Goal: Find specific page/section: Find specific page/section

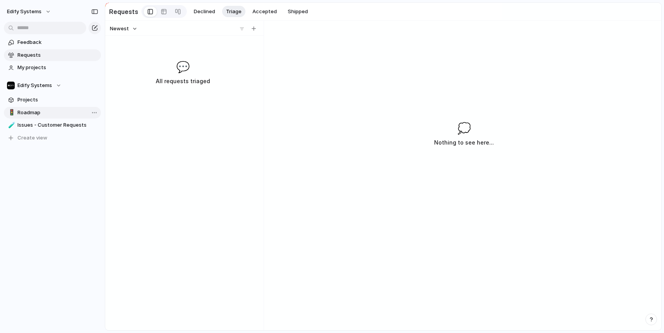
click at [32, 108] on link "🚦 Roadmap" at bounding box center [52, 113] width 97 height 12
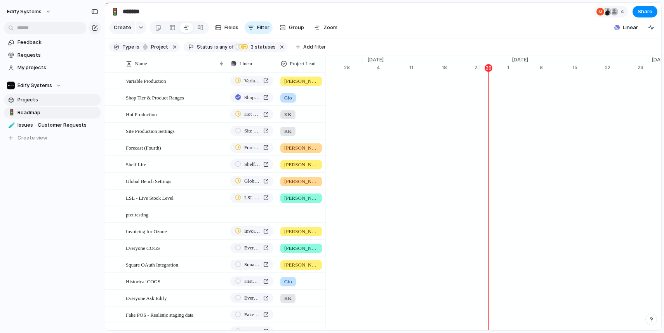
scroll to position [0, 5071]
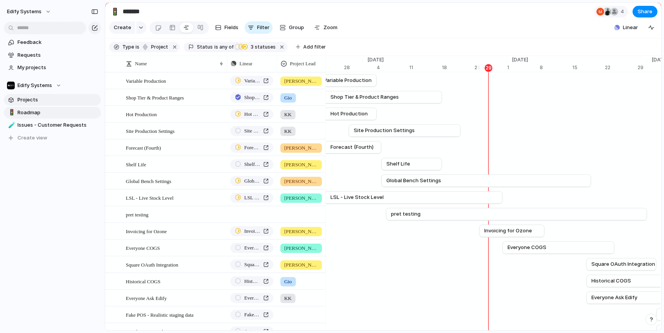
click at [38, 97] on span "Projects" at bounding box center [57, 100] width 81 height 8
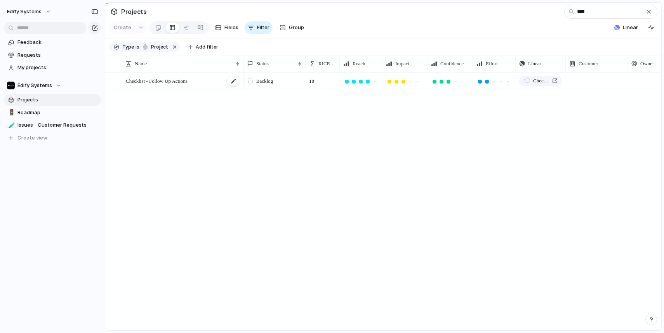
type input "****"
click at [209, 73] on div "Checklist - Follow Up Actions" at bounding box center [183, 81] width 115 height 16
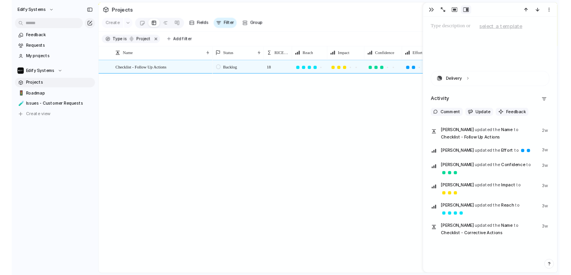
scroll to position [350, 0]
